Goal: Task Accomplishment & Management: Complete application form

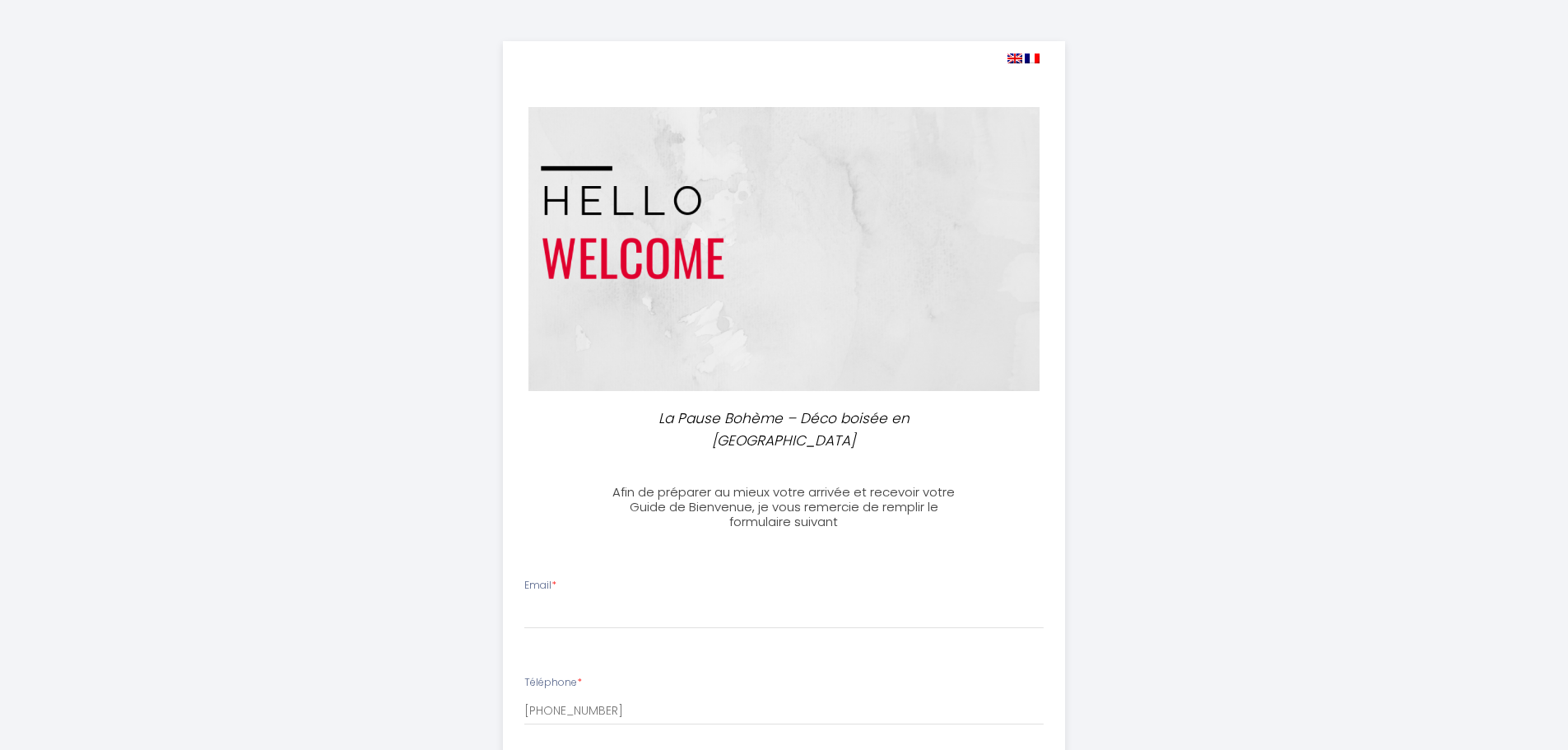
select select
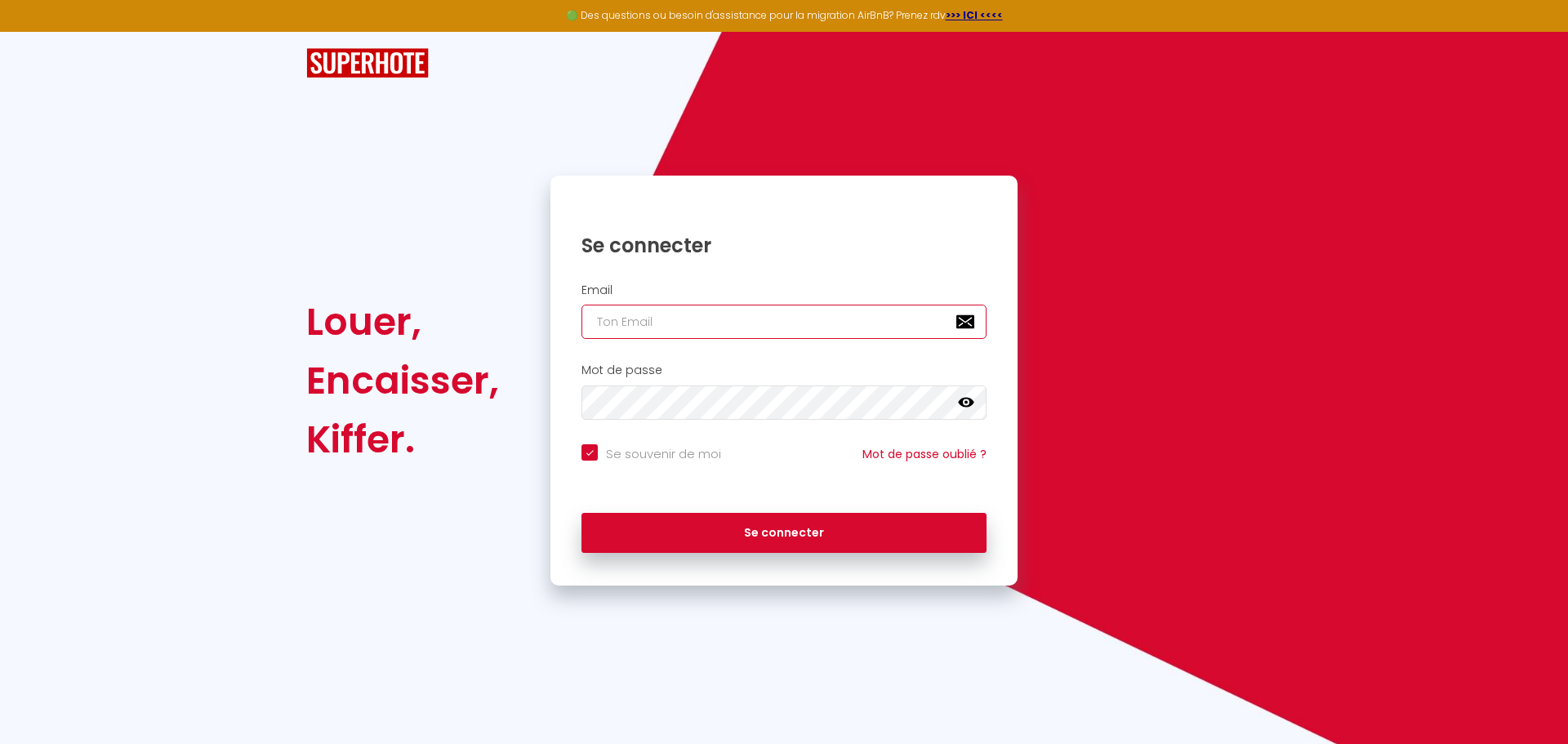
click at [671, 317] on input "email" at bounding box center [784, 322] width 405 height 35
drag, startPoint x: 829, startPoint y: 321, endPoint x: 820, endPoint y: 319, distance: 9.2
click at [821, 319] on input "email" at bounding box center [784, 322] width 405 height 35
type input "l"
checkbox input "true"
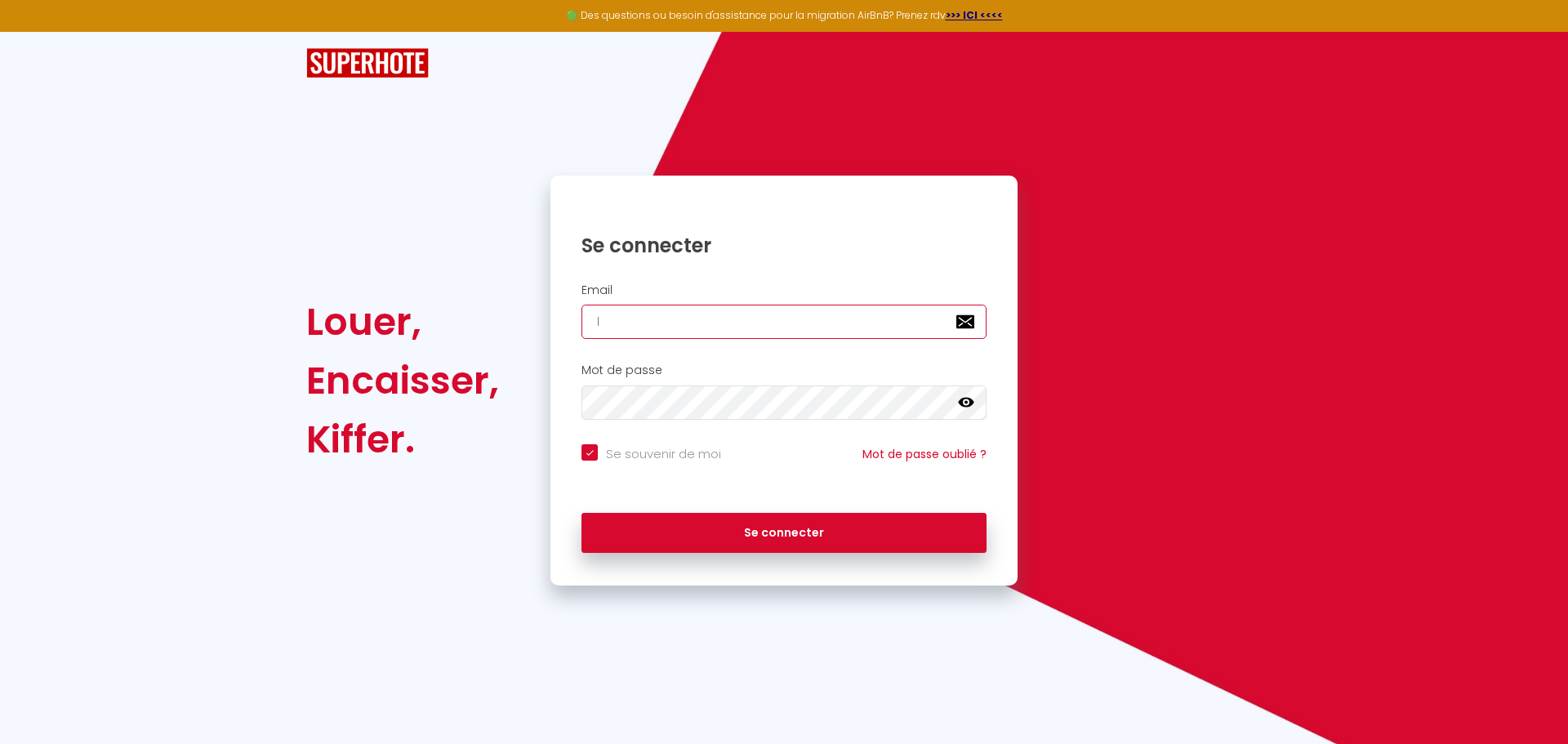
type input "lo"
checkbox input "true"
type input "loc"
checkbox input "true"
type input "loca"
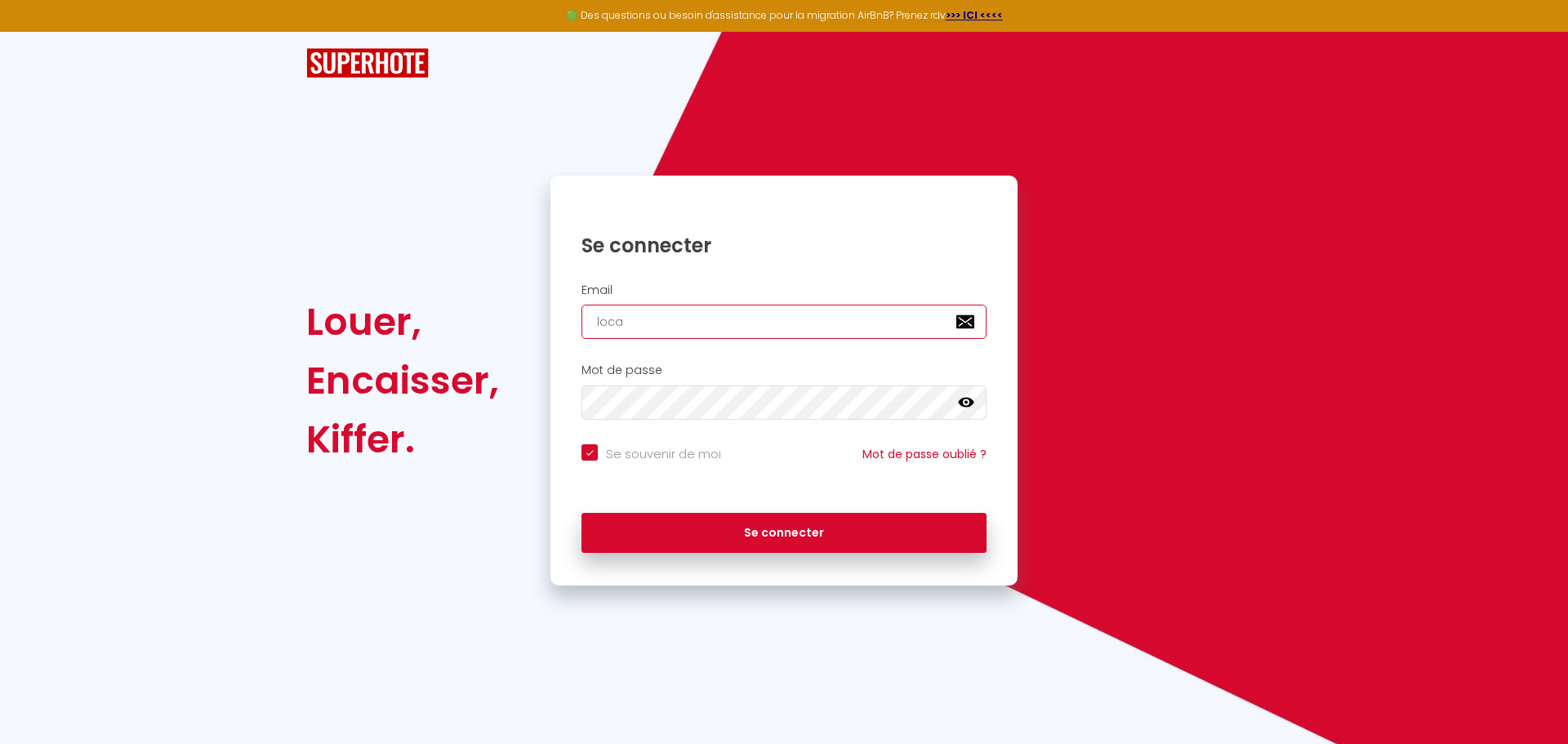
checkbox input "true"
type input "locat"
checkbox input "true"
type input "locati"
checkbox input "true"
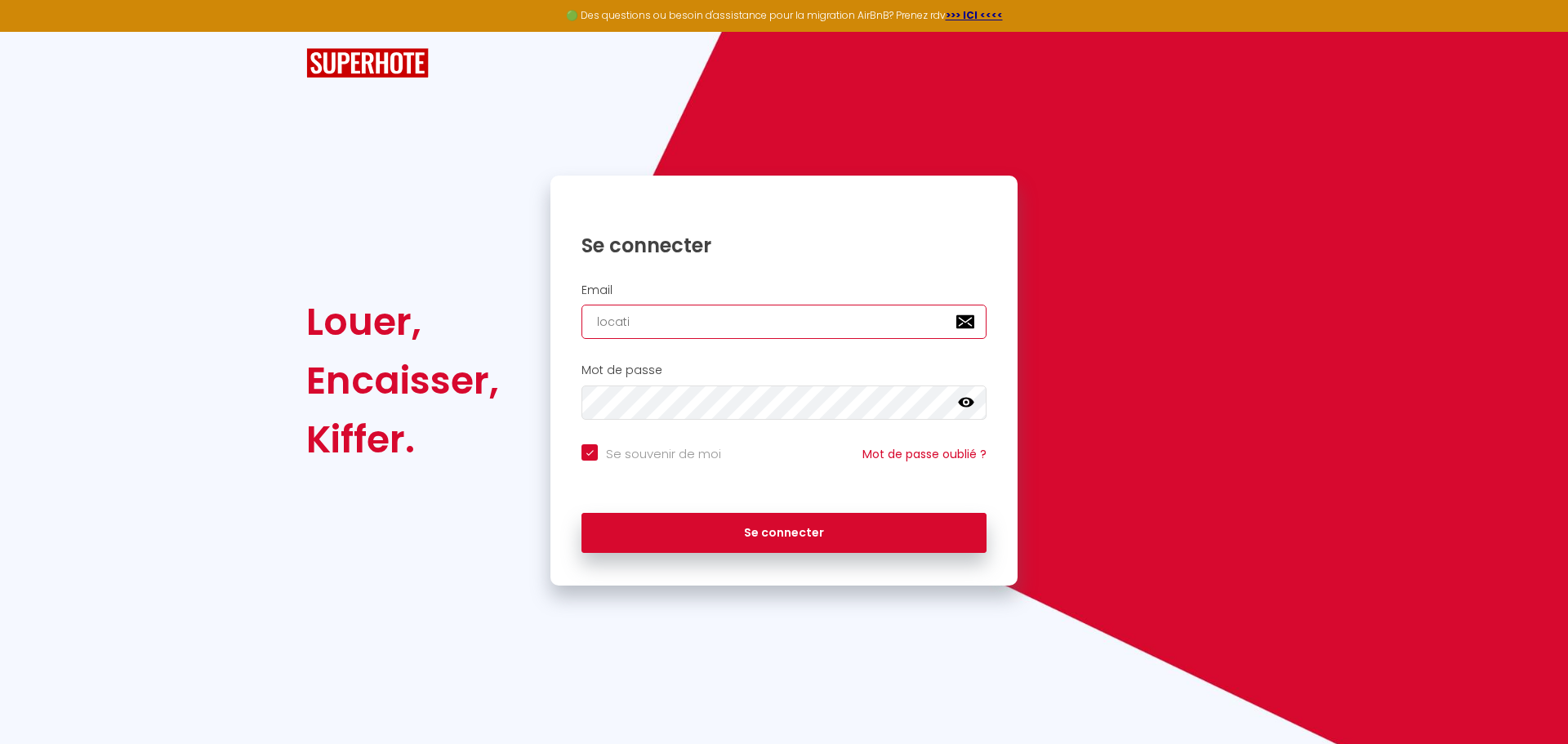
type input "locatio"
checkbox input "true"
type input "location"
checkbox input "true"
type input "locationc"
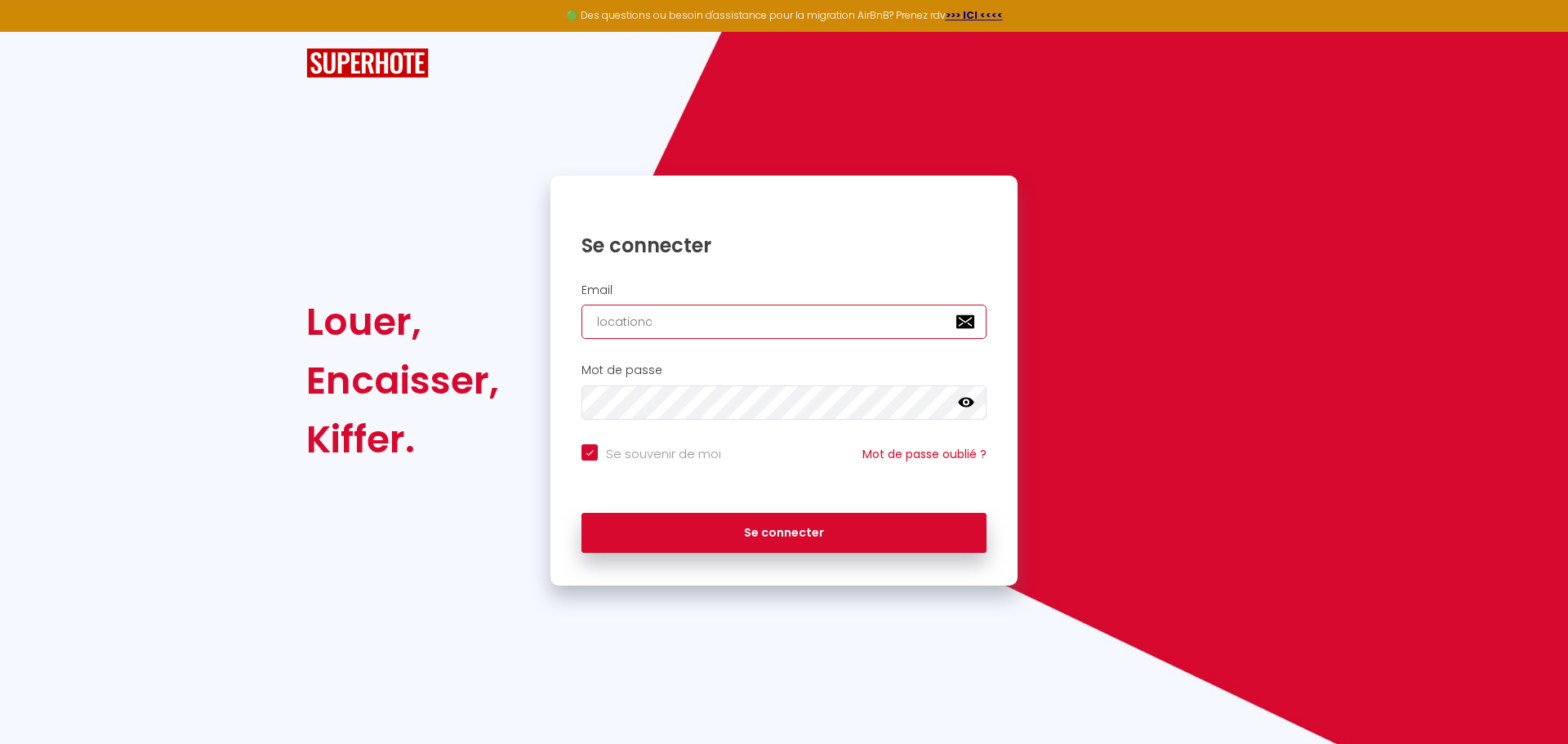
checkbox input "true"
type input "locationco"
checkbox input "true"
type input "locationcon"
checkbox input "true"
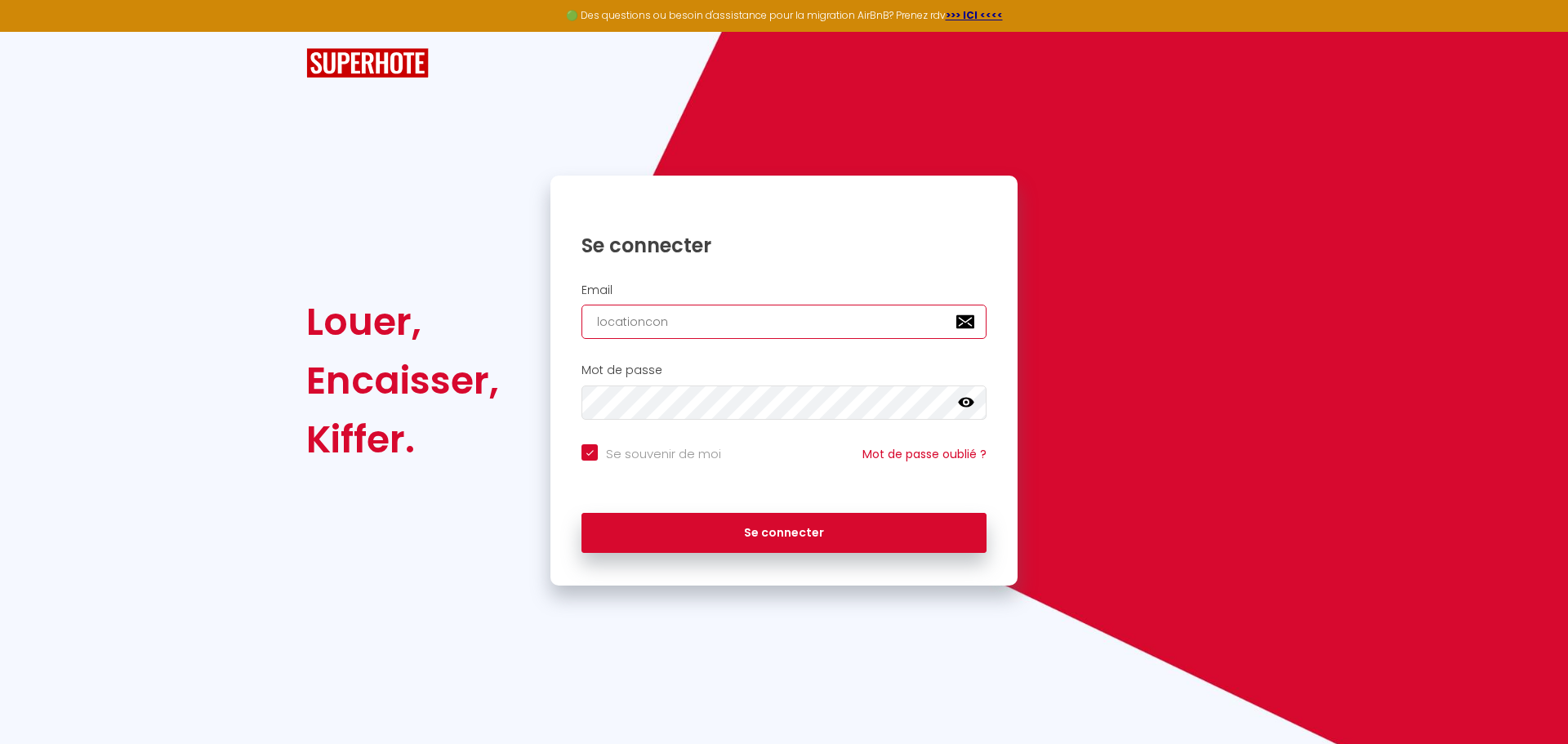
type input "locationcong"
checkbox input "true"
type input "locationcongu"
checkbox input "true"
type input "locationcongue"
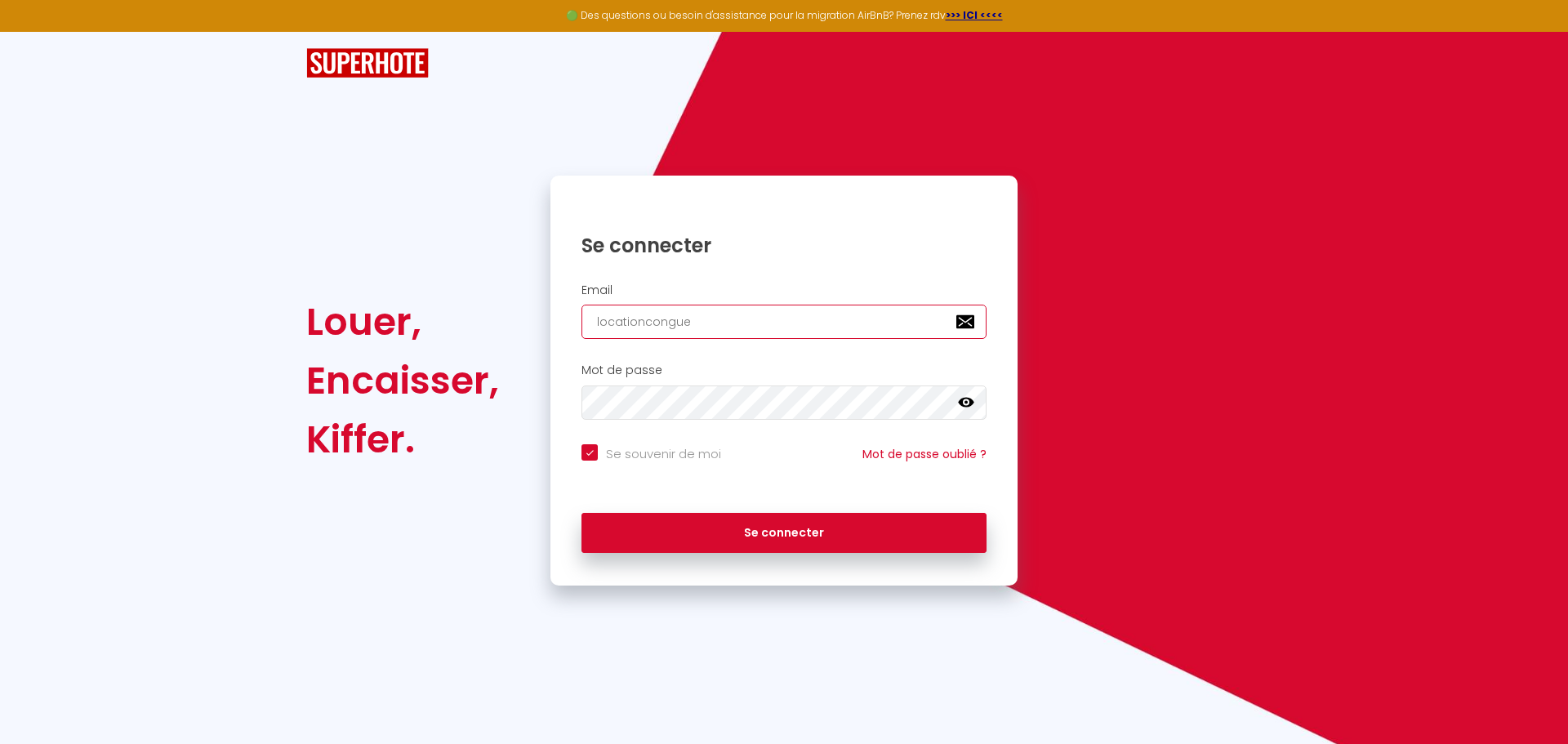
checkbox input "true"
type input "locationconguel"
checkbox input "true"
type input "locationconguel@"
checkbox input "true"
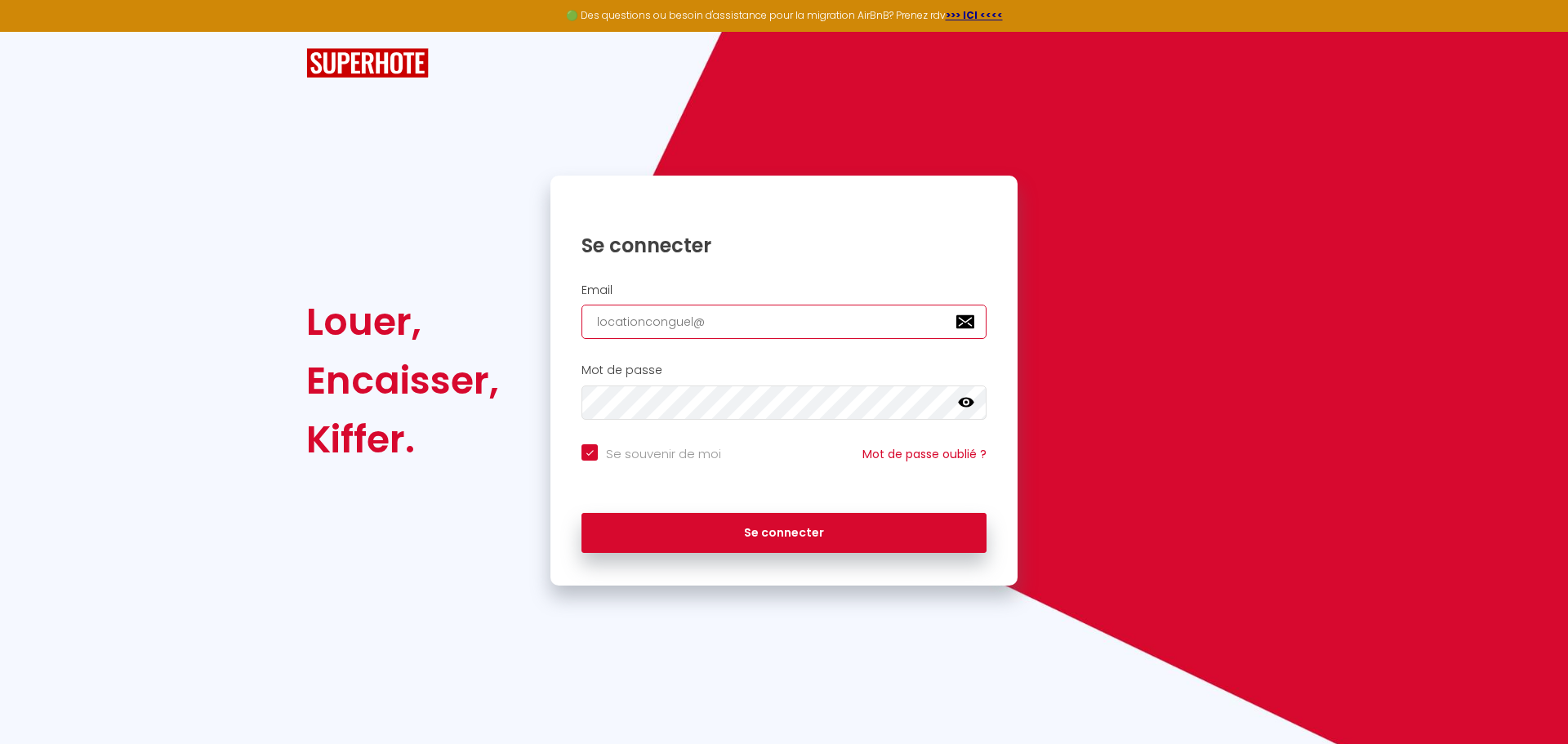
type input "locationconguel@o"
checkbox input "true"
type input "locationconguel@ou"
checkbox input "true"
type input "locationconguel@out"
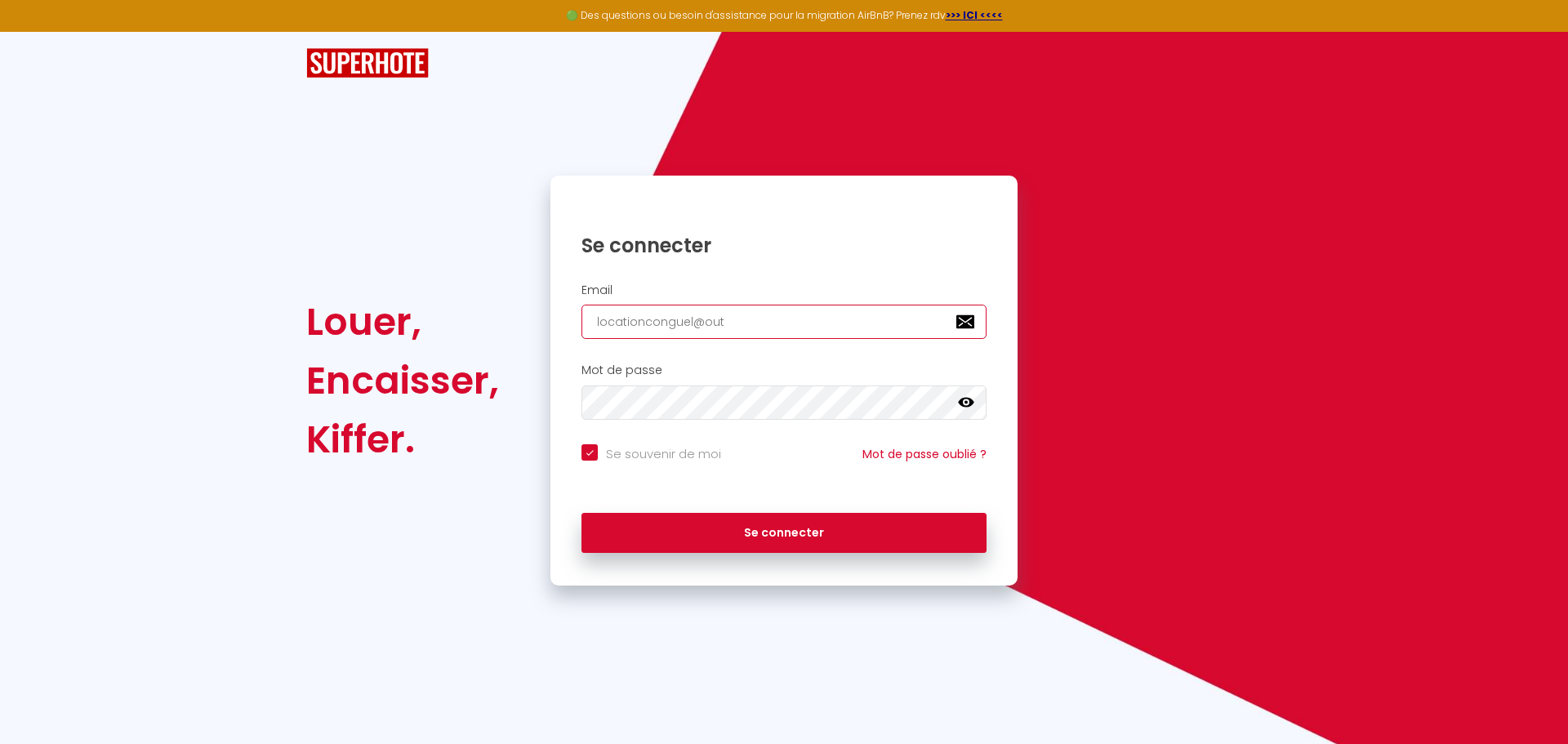
checkbox input "true"
type input "locationconguel@outl"
checkbox input "true"
type input "locationconguel@outlo"
checkbox input "true"
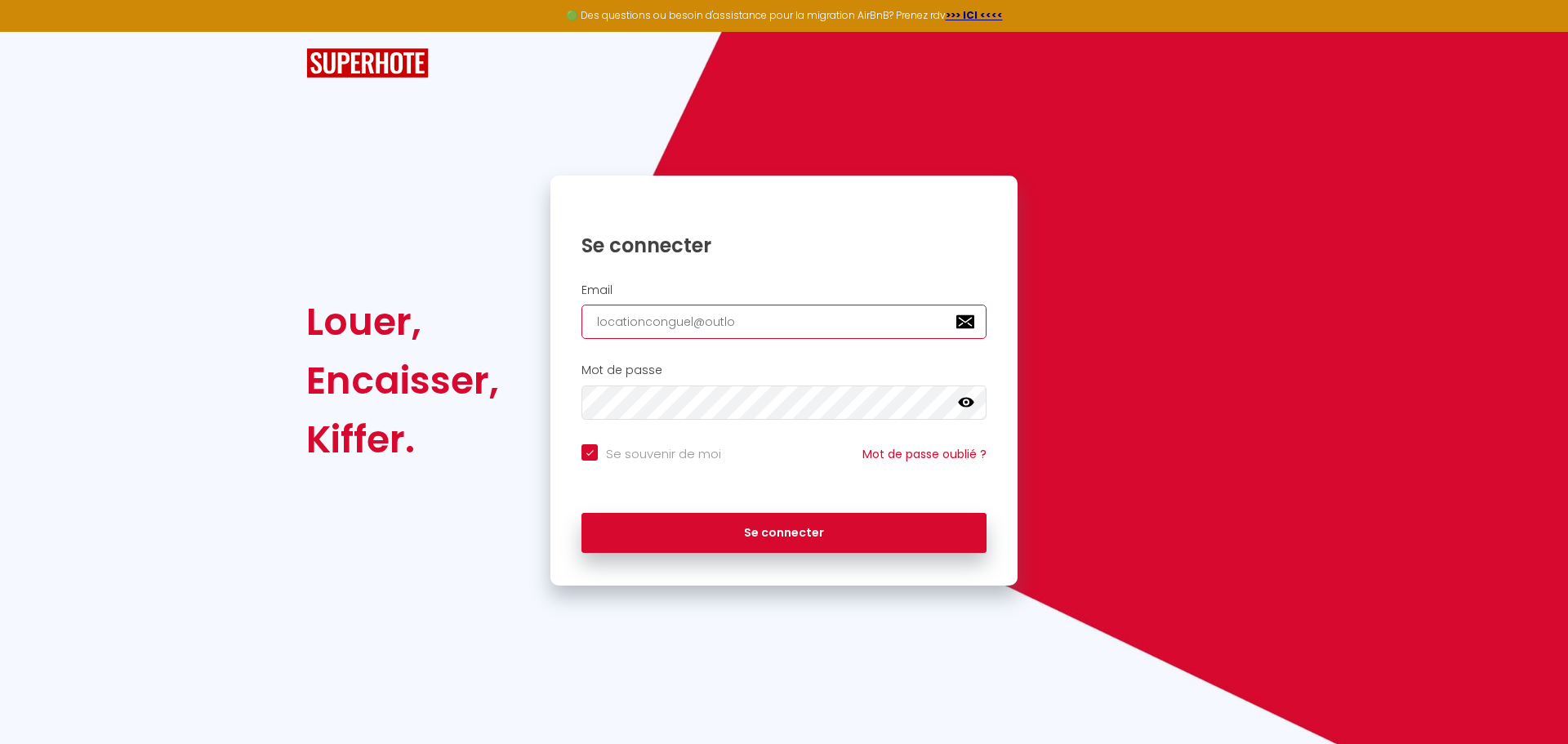
type input "locationconguel@outloo"
checkbox input "true"
type input "locationconguel@outlook"
checkbox input "true"
type input "locationconguel@outlook."
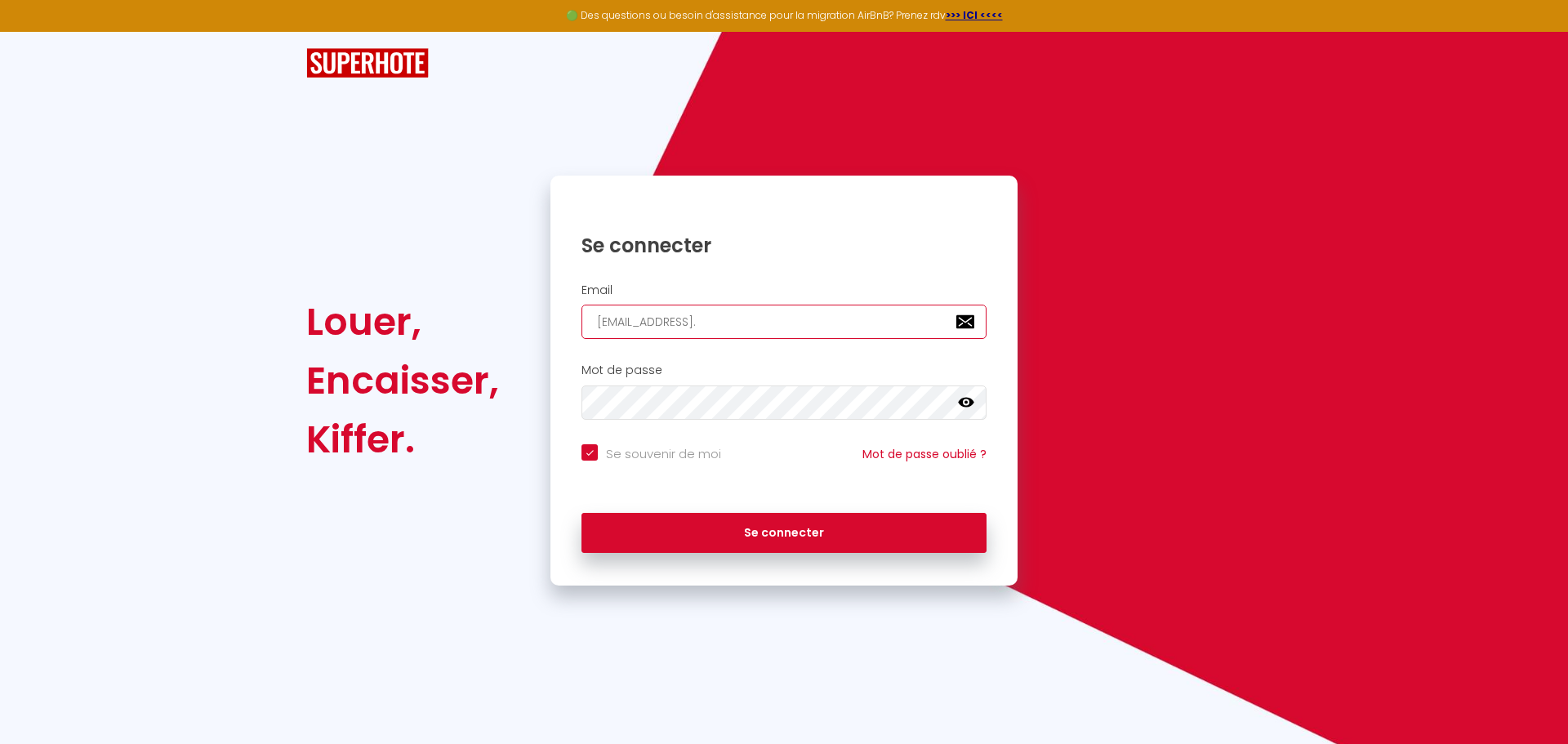
checkbox input "true"
type input "locationconguel@outlook.f"
checkbox input "true"
type input "locationconguel@outlook.fr"
checkbox input "true"
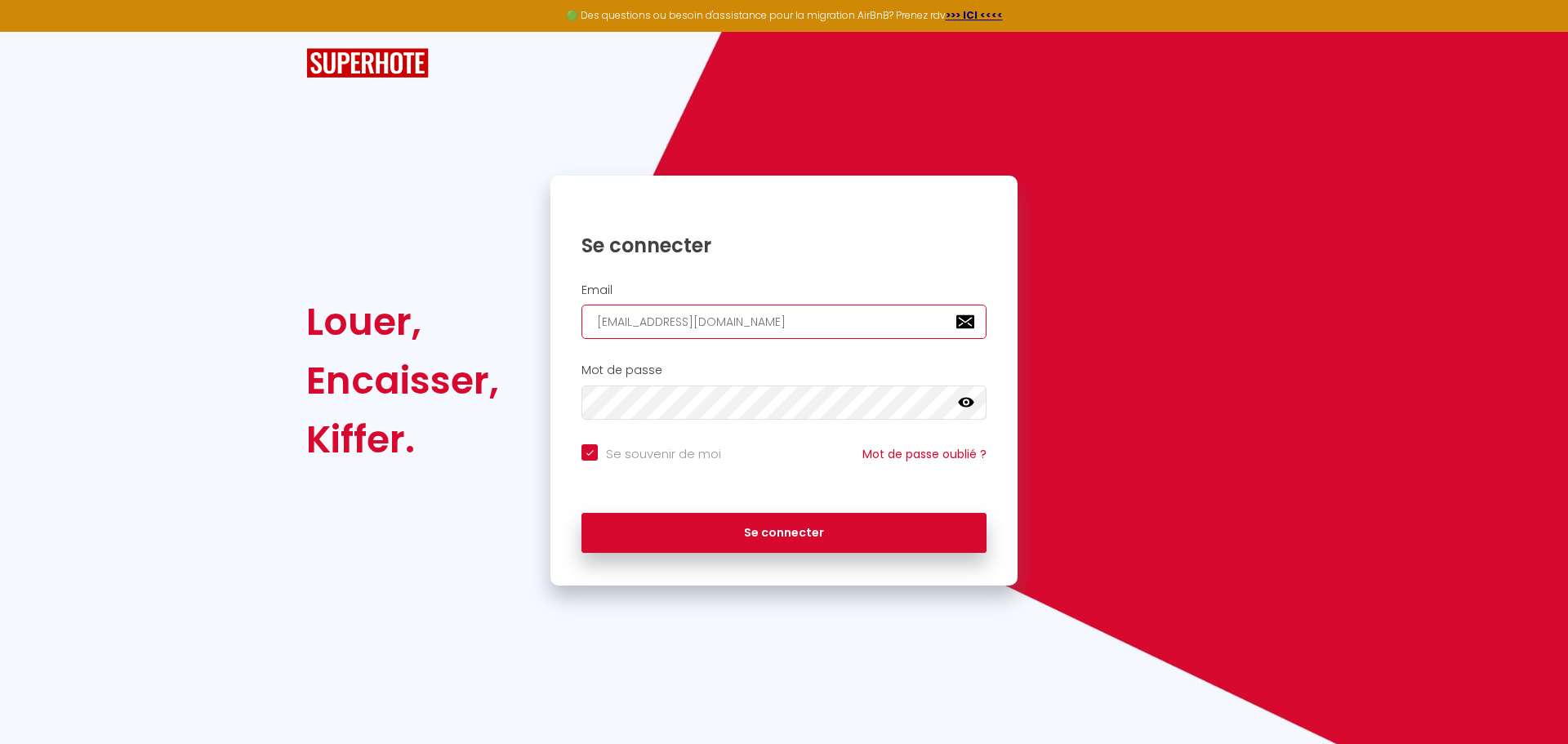
type input "locationconguel@outlook.fr"
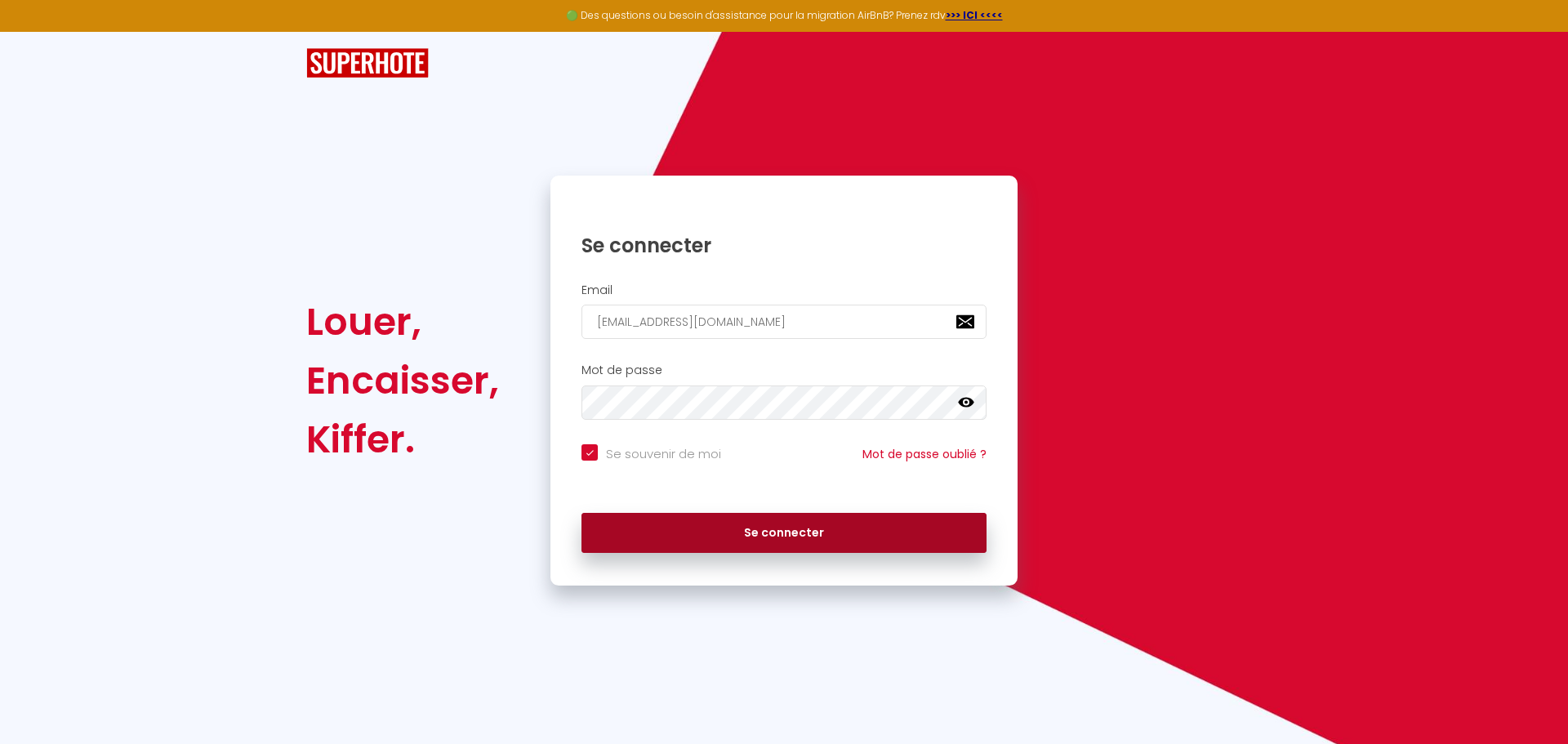
click at [724, 521] on button "Se connecter" at bounding box center [784, 533] width 405 height 41
checkbox input "true"
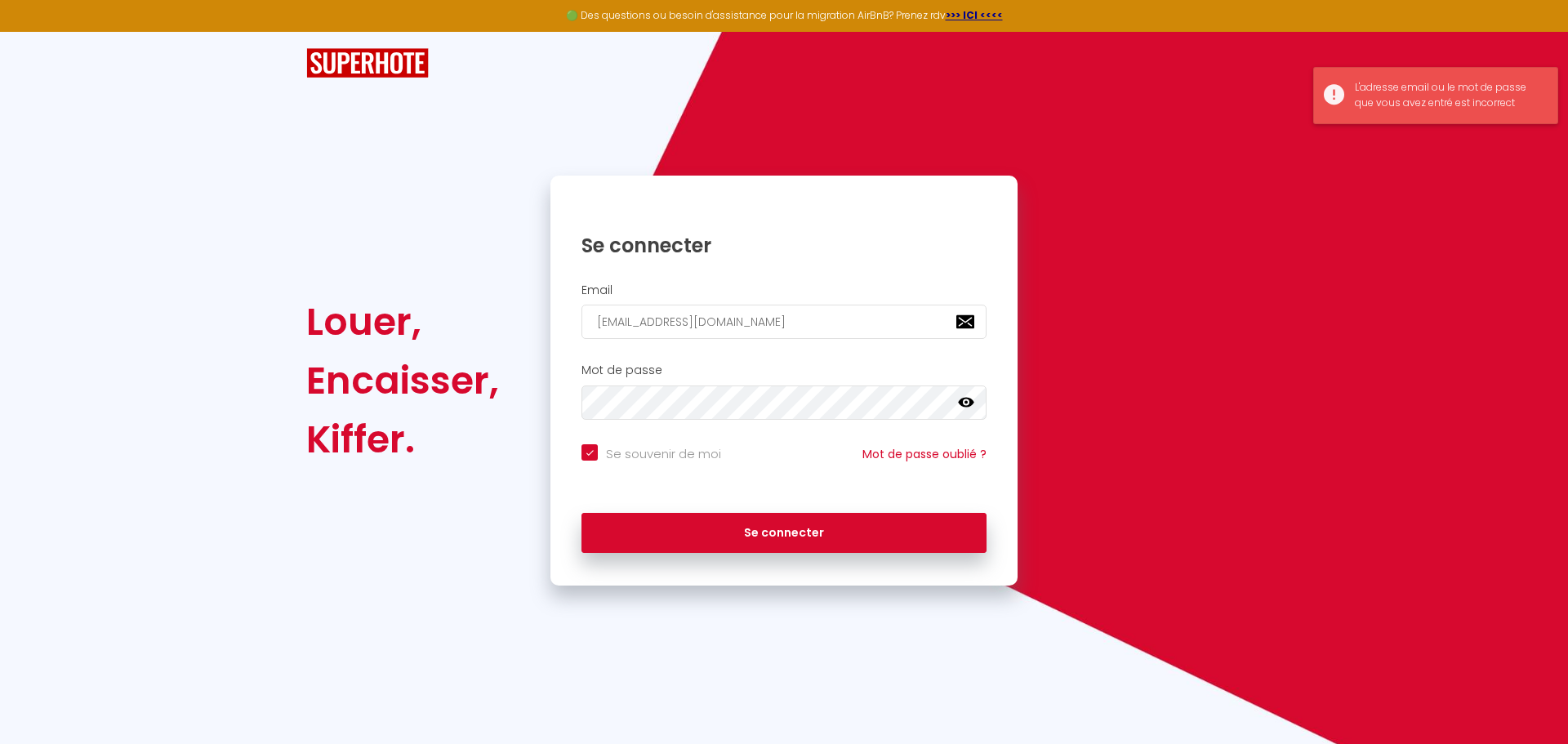
click at [1510, 103] on div "L'adresse email ou le mot de passe que vous avez entré est incorrect" at bounding box center [1448, 95] width 186 height 31
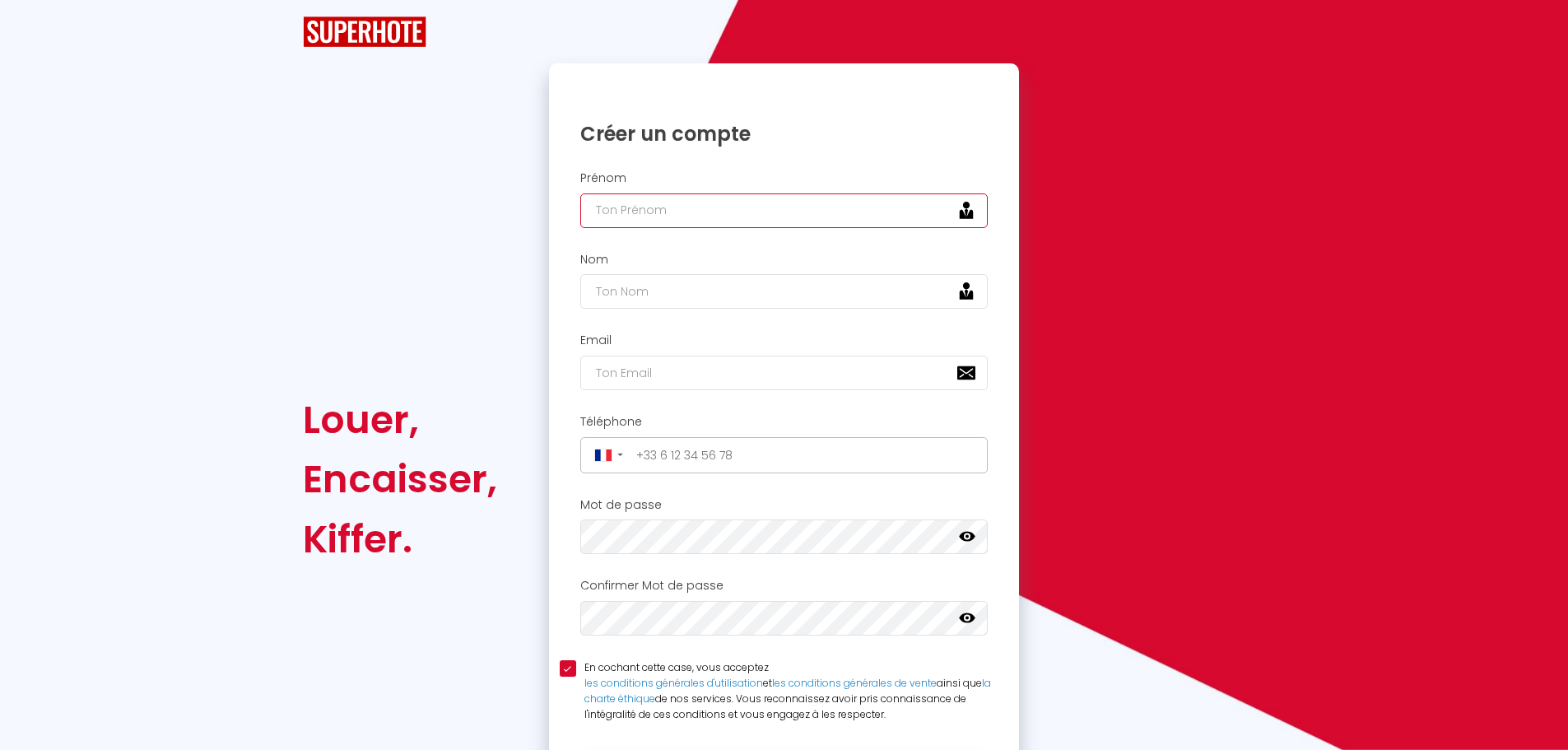
click at [703, 209] on input "text" at bounding box center [784, 211] width 408 height 35
type input "Stéphane"
type input "Le Priol"
click at [731, 220] on input "Stéphane" at bounding box center [784, 211] width 408 height 35
drag, startPoint x: 669, startPoint y: 211, endPoint x: 567, endPoint y: 211, distance: 102.0
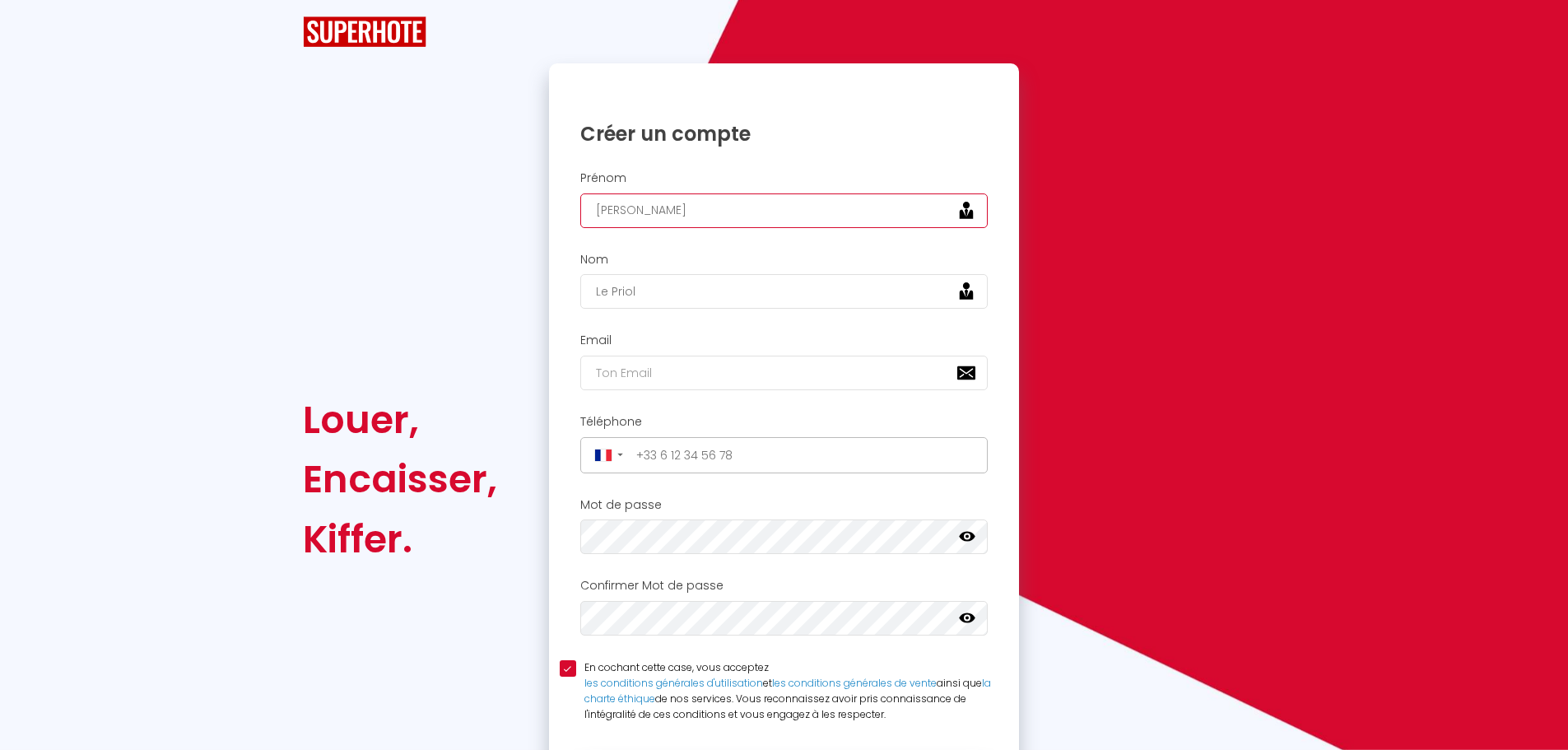
click at [567, 211] on div "Prénom Stéphane" at bounding box center [784, 200] width 449 height 57
type input "Linda & Stéphane"
click at [638, 379] on input "email" at bounding box center [784, 373] width 408 height 35
type input "locationconguel@outlook.fr"
click at [700, 452] on input "tel" at bounding box center [807, 455] width 353 height 26
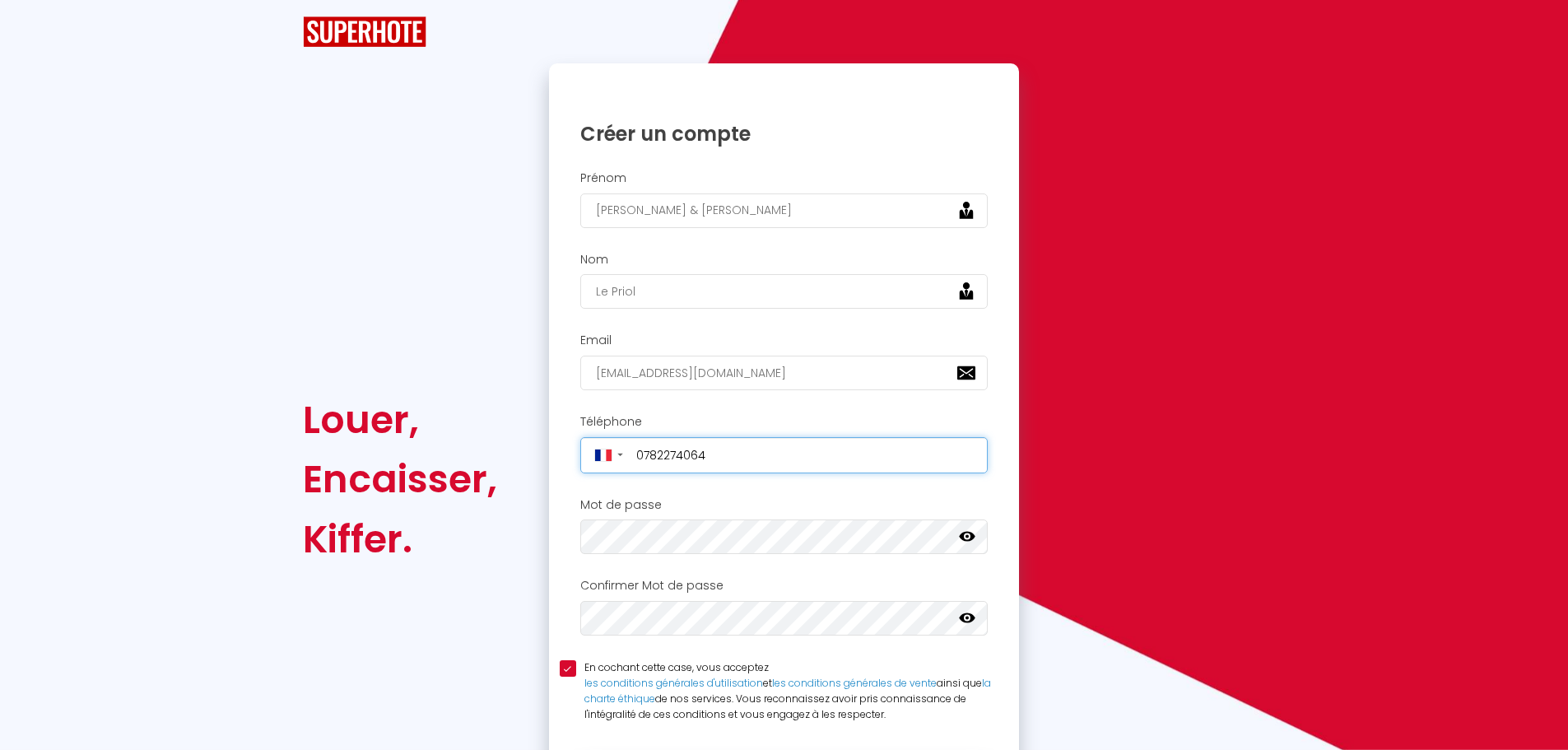
type input "+33782274064"
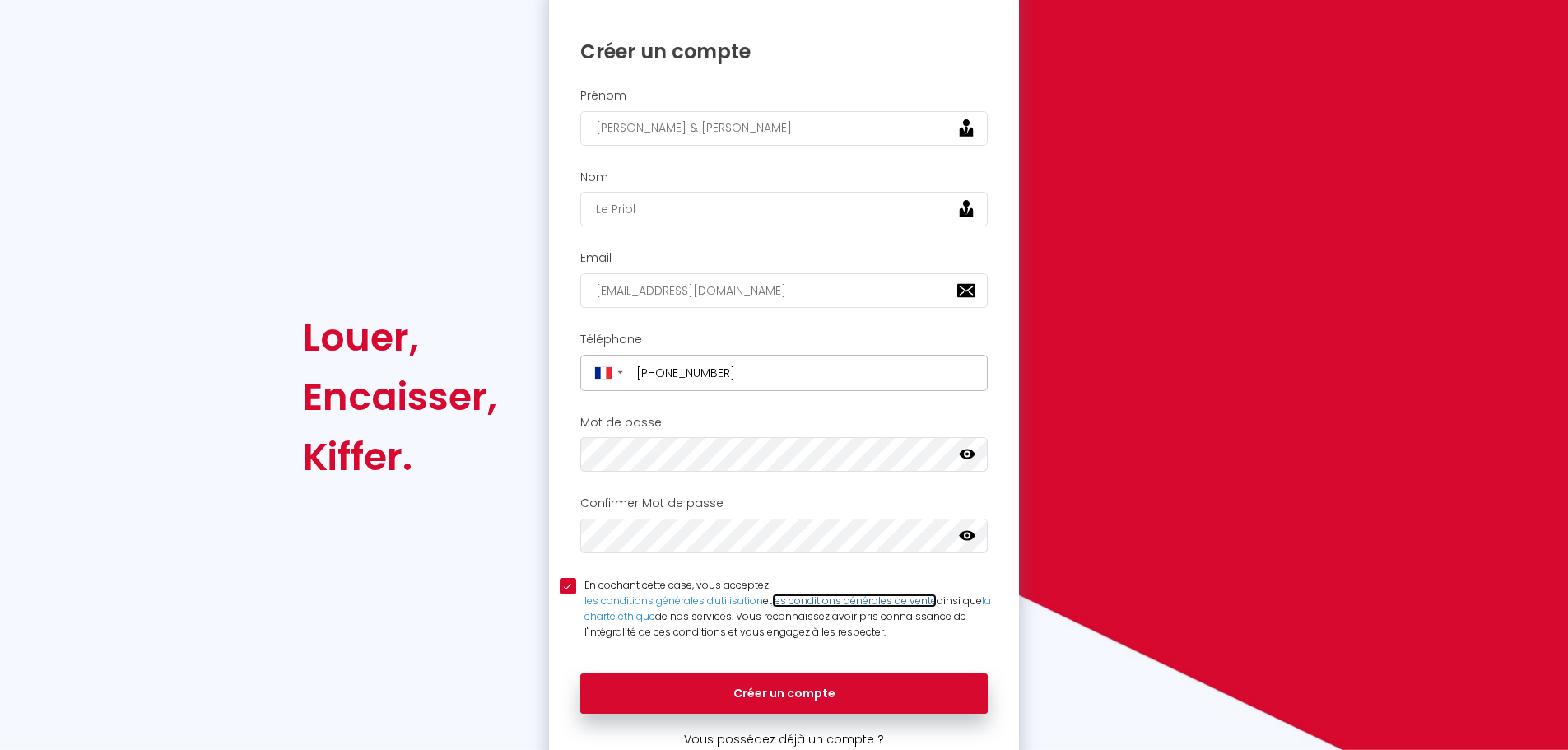
click at [802, 602] on link "les conditions générales de vente" at bounding box center [853, 601] width 165 height 14
